Goal: Information Seeking & Learning: Find specific fact

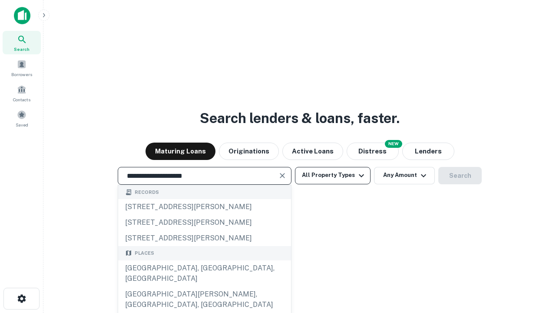
click at [204, 286] on div "Santa Monica, CA, USA" at bounding box center [204, 273] width 173 height 26
click at [333, 175] on button "All Property Types" at bounding box center [333, 175] width 76 height 17
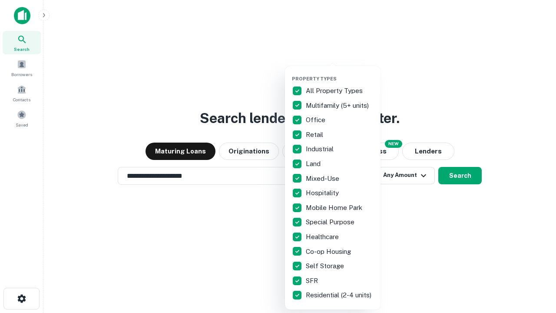
type input "**********"
click at [340, 73] on button "button" at bounding box center [340, 73] width 96 height 0
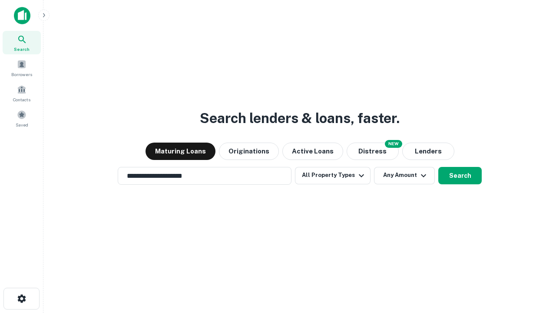
scroll to position [13, 0]
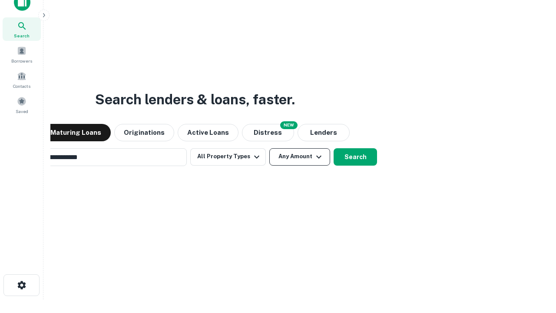
click at [269, 148] on button "Any Amount" at bounding box center [299, 156] width 61 height 17
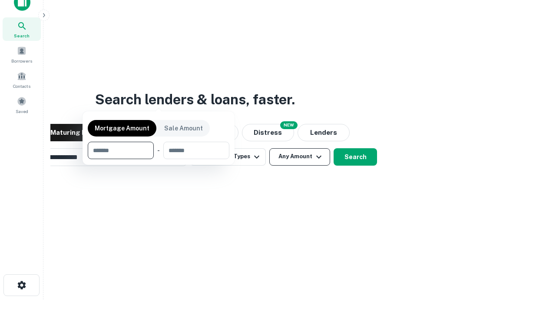
scroll to position [14, 0]
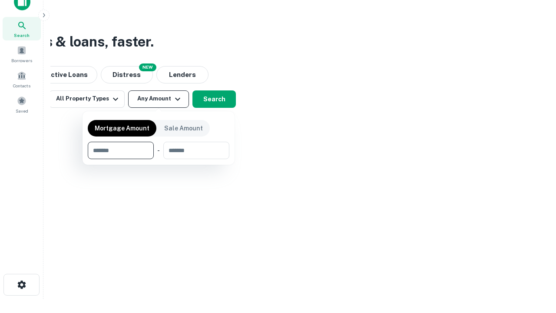
type input "*******"
click at [159, 159] on button "button" at bounding box center [159, 159] width 142 height 0
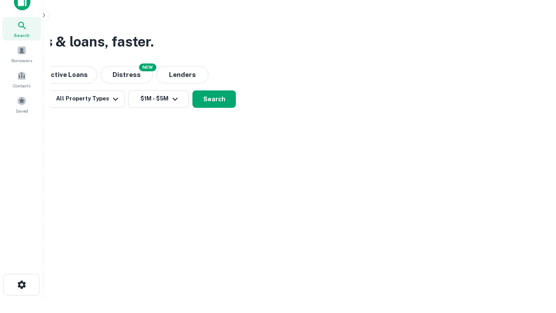
scroll to position [5, 160]
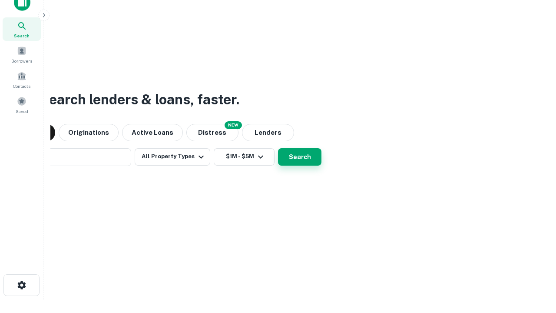
click at [278, 148] on button "Search" at bounding box center [299, 156] width 43 height 17
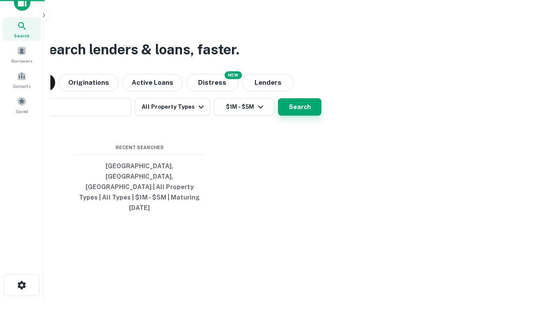
scroll to position [23, 246]
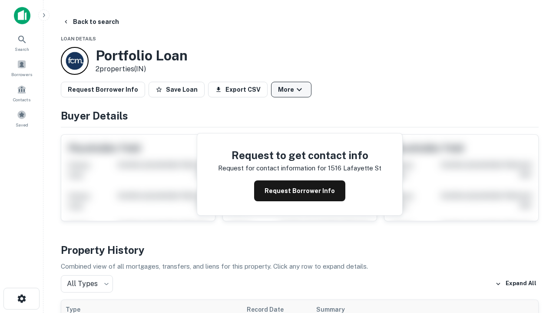
click at [291, 89] on button "More" at bounding box center [291, 90] width 40 height 16
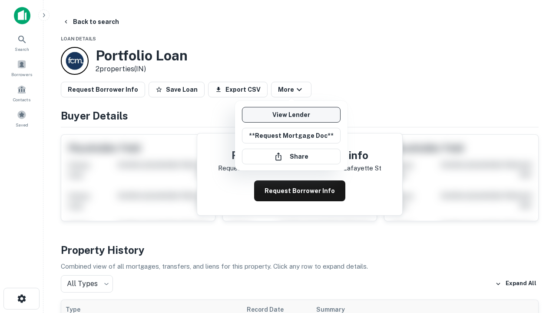
click at [291, 115] on link "View Lender" at bounding box center [291, 115] width 99 height 16
